Goal: Task Accomplishment & Management: Manage account settings

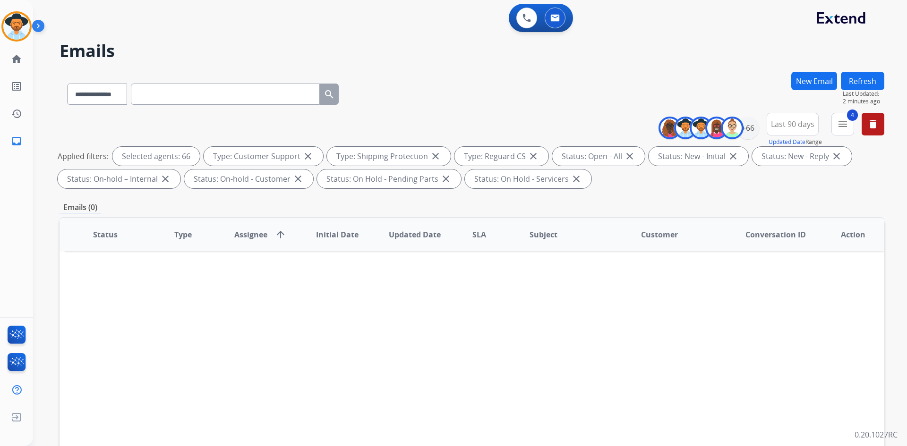
select select "**********"
click at [859, 81] on button "Refresh" at bounding box center [862, 81] width 43 height 18
click at [843, 127] on mat-icon "menu" at bounding box center [842, 124] width 11 height 11
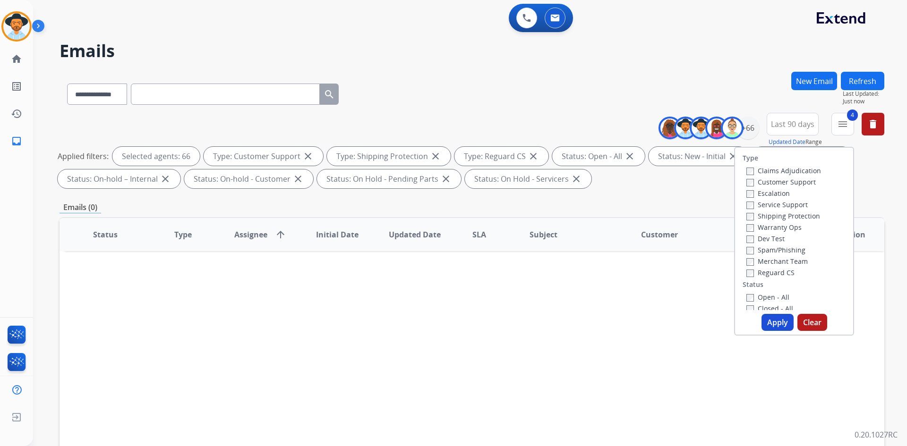
click at [605, 201] on div "**********" at bounding box center [472, 327] width 825 height 511
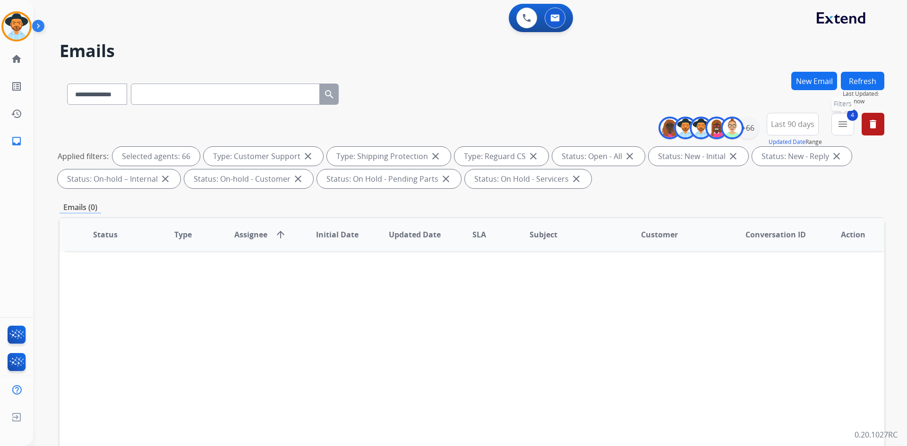
click at [846, 124] on mat-icon "menu" at bounding box center [842, 124] width 11 height 11
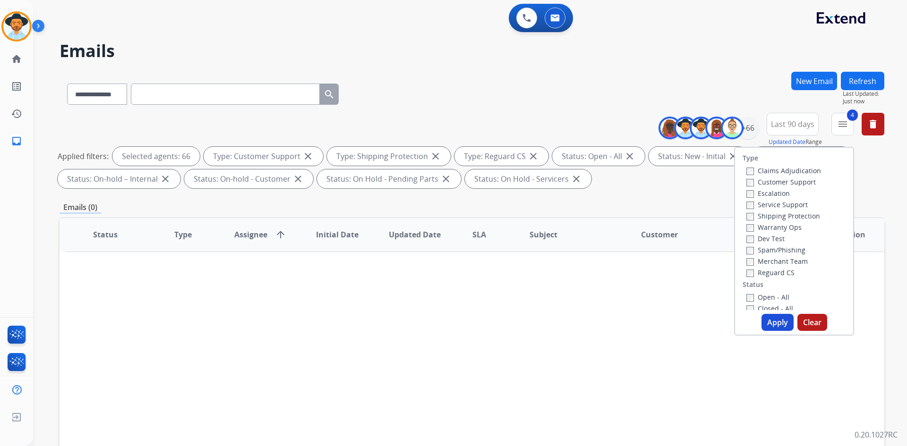
click at [784, 226] on label "Warranty Ops" at bounding box center [773, 227] width 55 height 9
click at [769, 325] on button "Apply" at bounding box center [777, 322] width 32 height 17
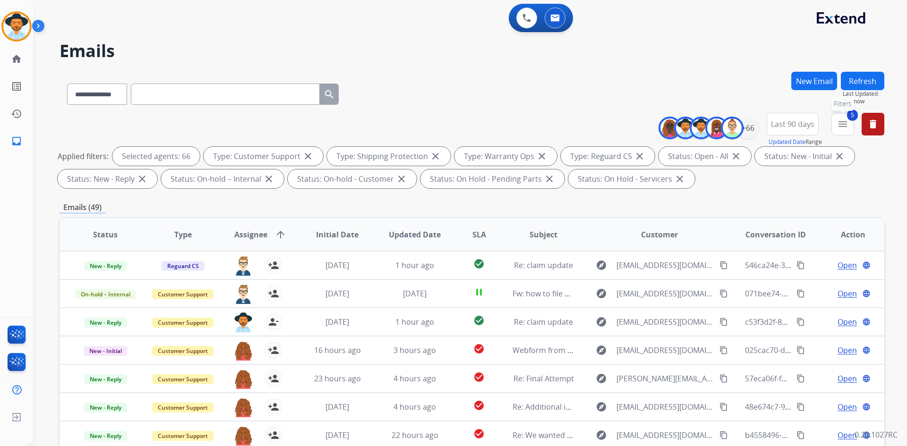
click at [844, 125] on mat-icon "menu" at bounding box center [842, 124] width 11 height 11
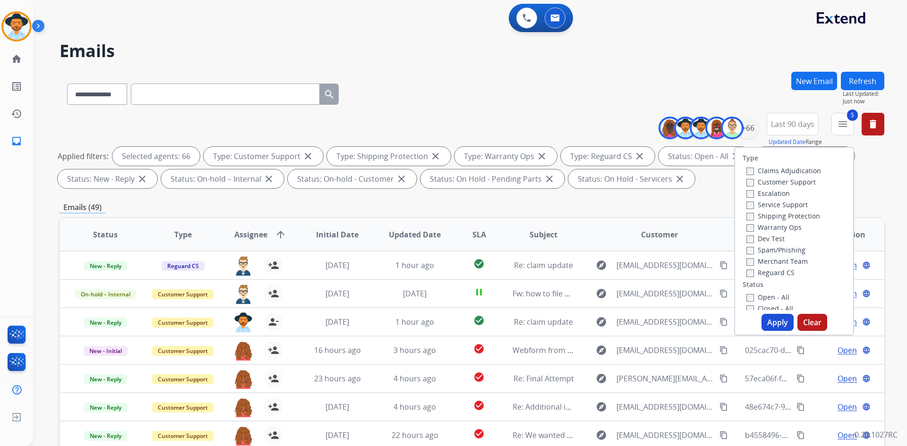
click at [773, 228] on label "Warranty Ops" at bounding box center [773, 227] width 55 height 9
click at [770, 325] on button "Apply" at bounding box center [777, 322] width 32 height 17
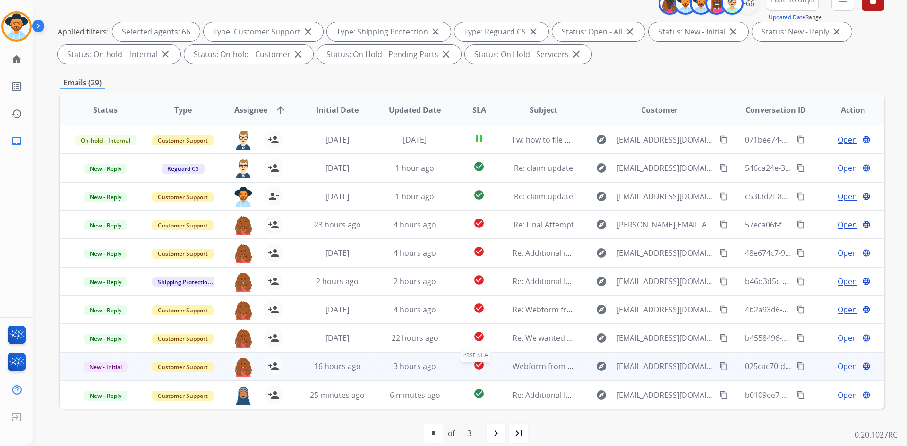
scroll to position [137, 0]
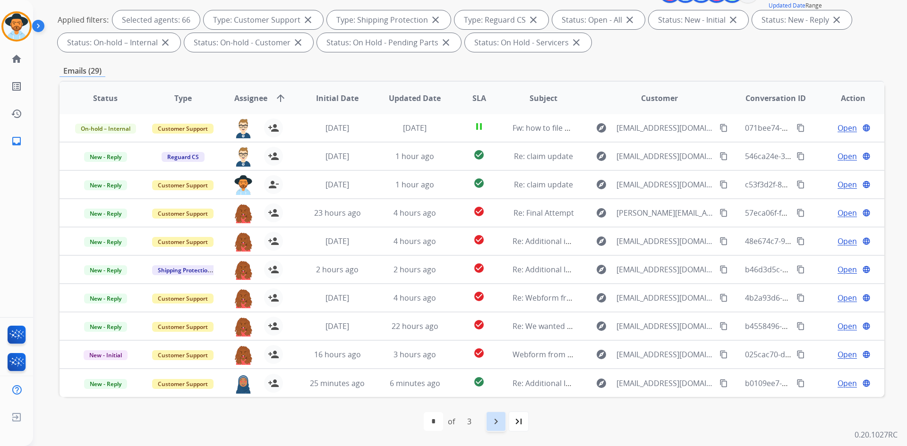
click at [499, 421] on mat-icon "navigate_next" at bounding box center [495, 421] width 11 height 11
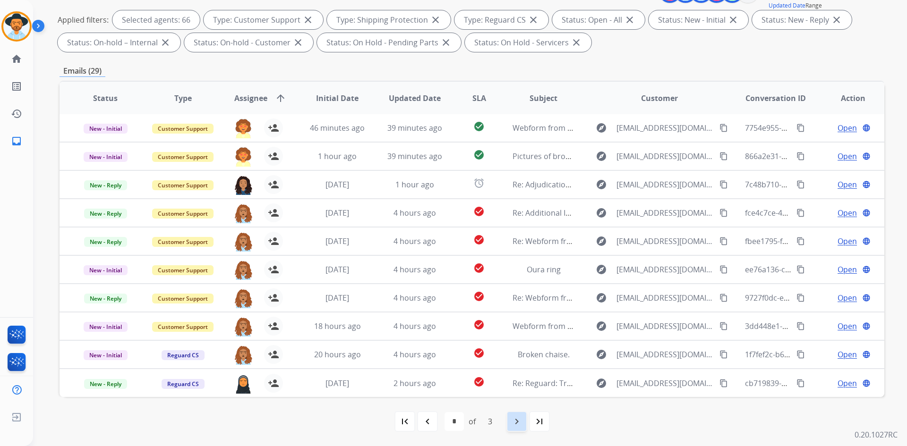
click at [516, 428] on div "navigate_next" at bounding box center [516, 421] width 21 height 21
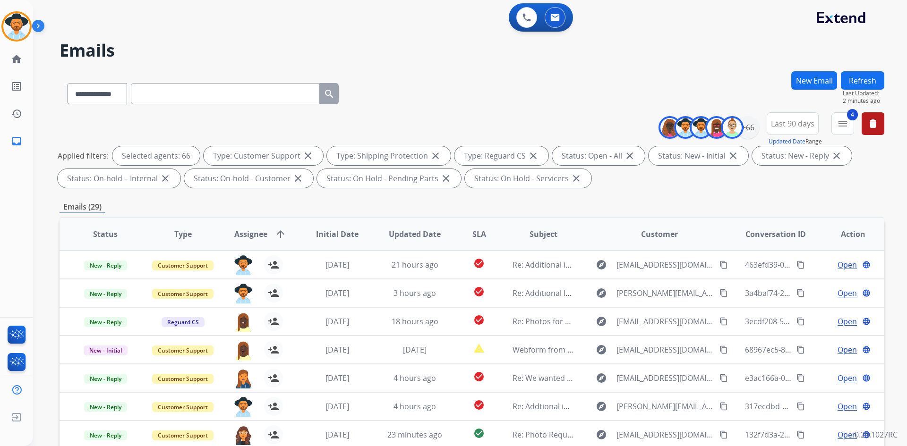
scroll to position [0, 0]
click at [846, 121] on mat-icon "menu" at bounding box center [842, 124] width 11 height 11
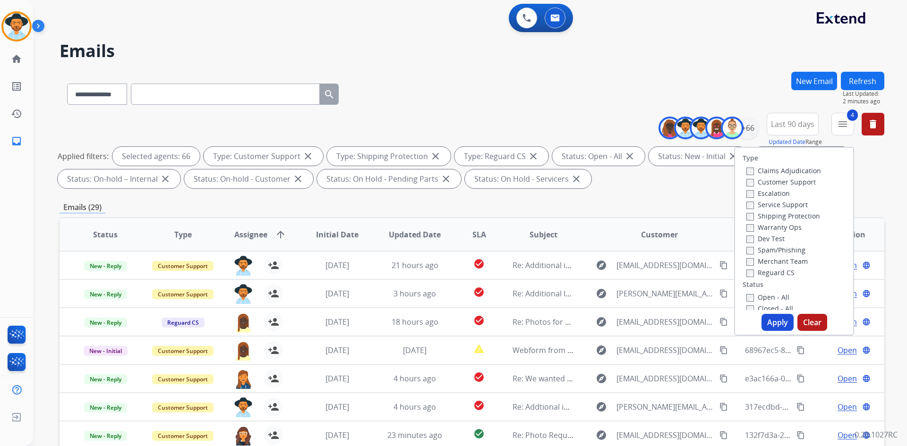
click at [764, 228] on label "Warranty Ops" at bounding box center [773, 227] width 55 height 9
click at [770, 325] on button "Apply" at bounding box center [777, 322] width 32 height 17
select select "*"
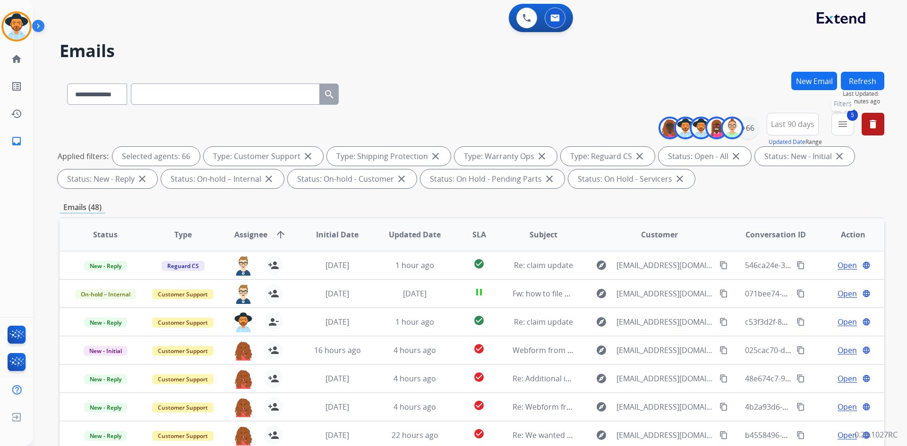
click at [835, 126] on button "5 menu Filters" at bounding box center [842, 124] width 23 height 23
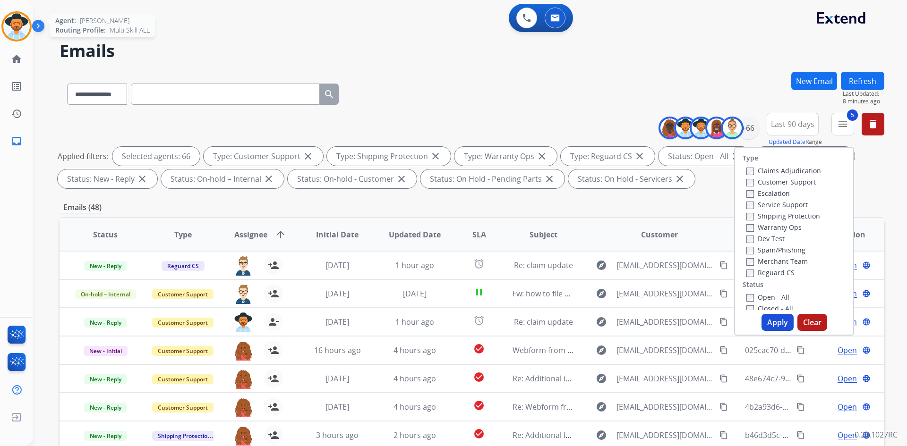
click at [13, 31] on img at bounding box center [16, 26] width 26 height 26
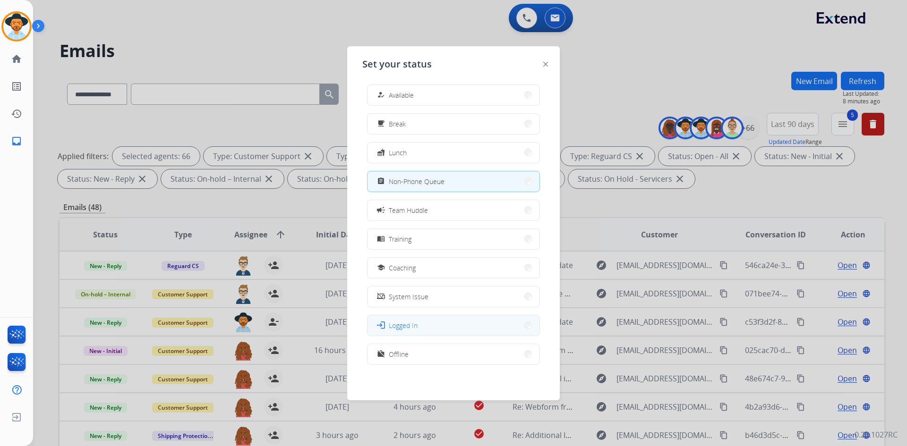
scroll to position [3, 0]
click at [404, 357] on span "Offline" at bounding box center [399, 354] width 20 height 10
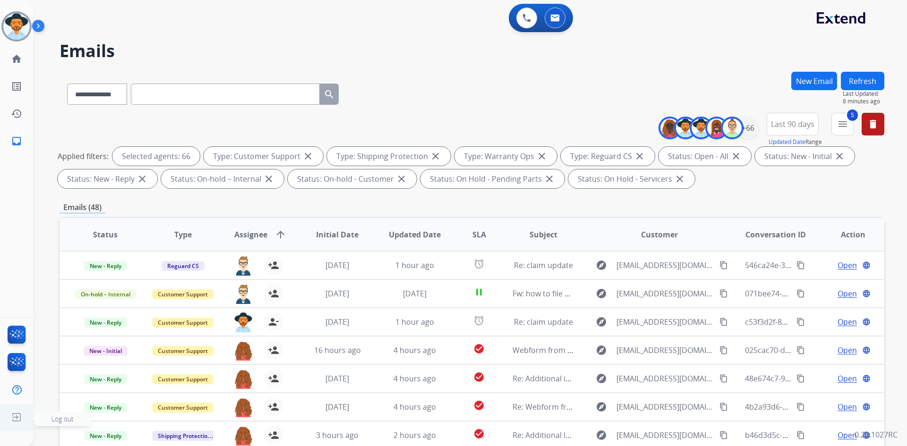
click at [52, 417] on span "Log out" at bounding box center [62, 419] width 22 height 9
